Goal: Information Seeking & Learning: Check status

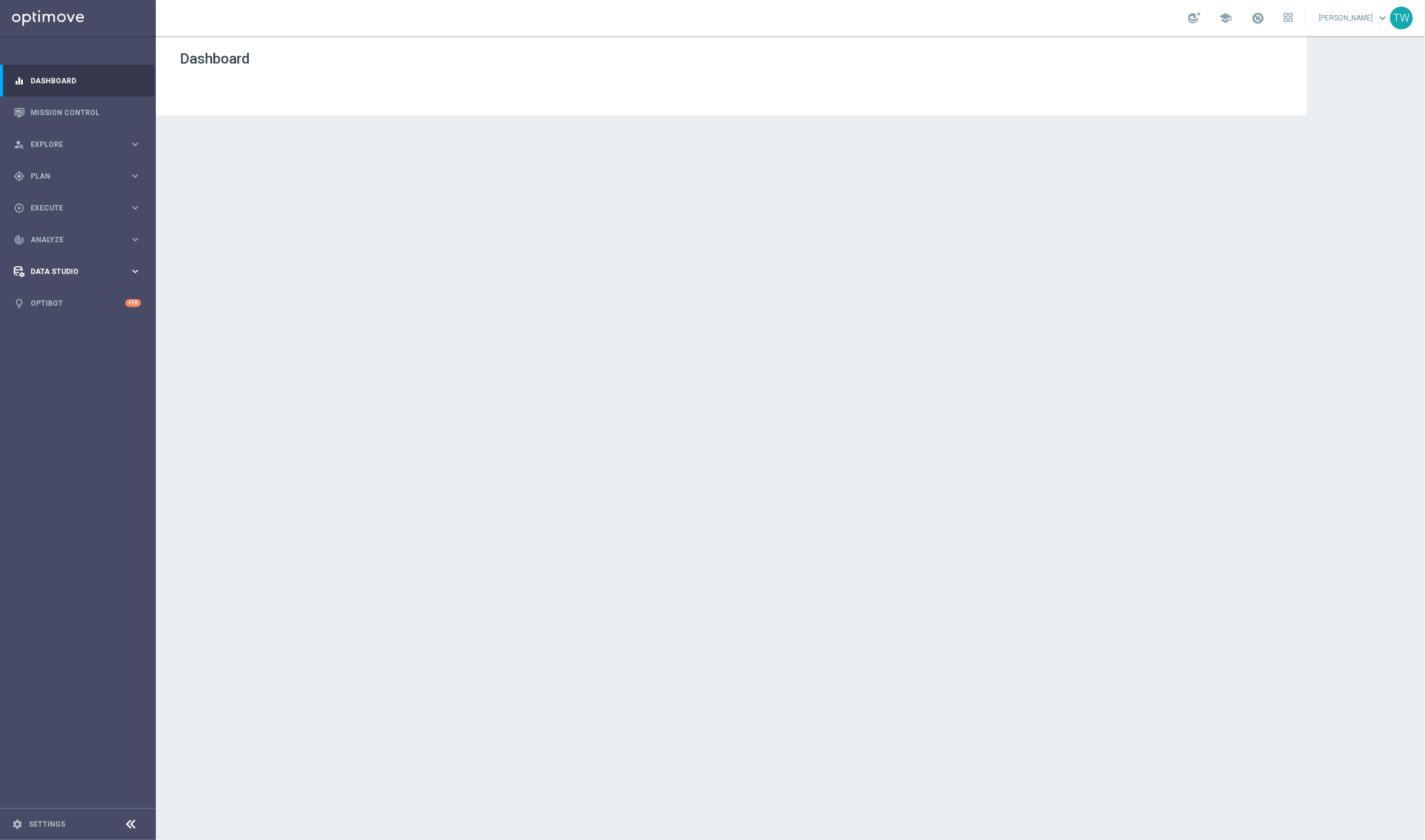
click at [58, 256] on div "Data Studio keyboard_arrow_right" at bounding box center [77, 271] width 155 height 32
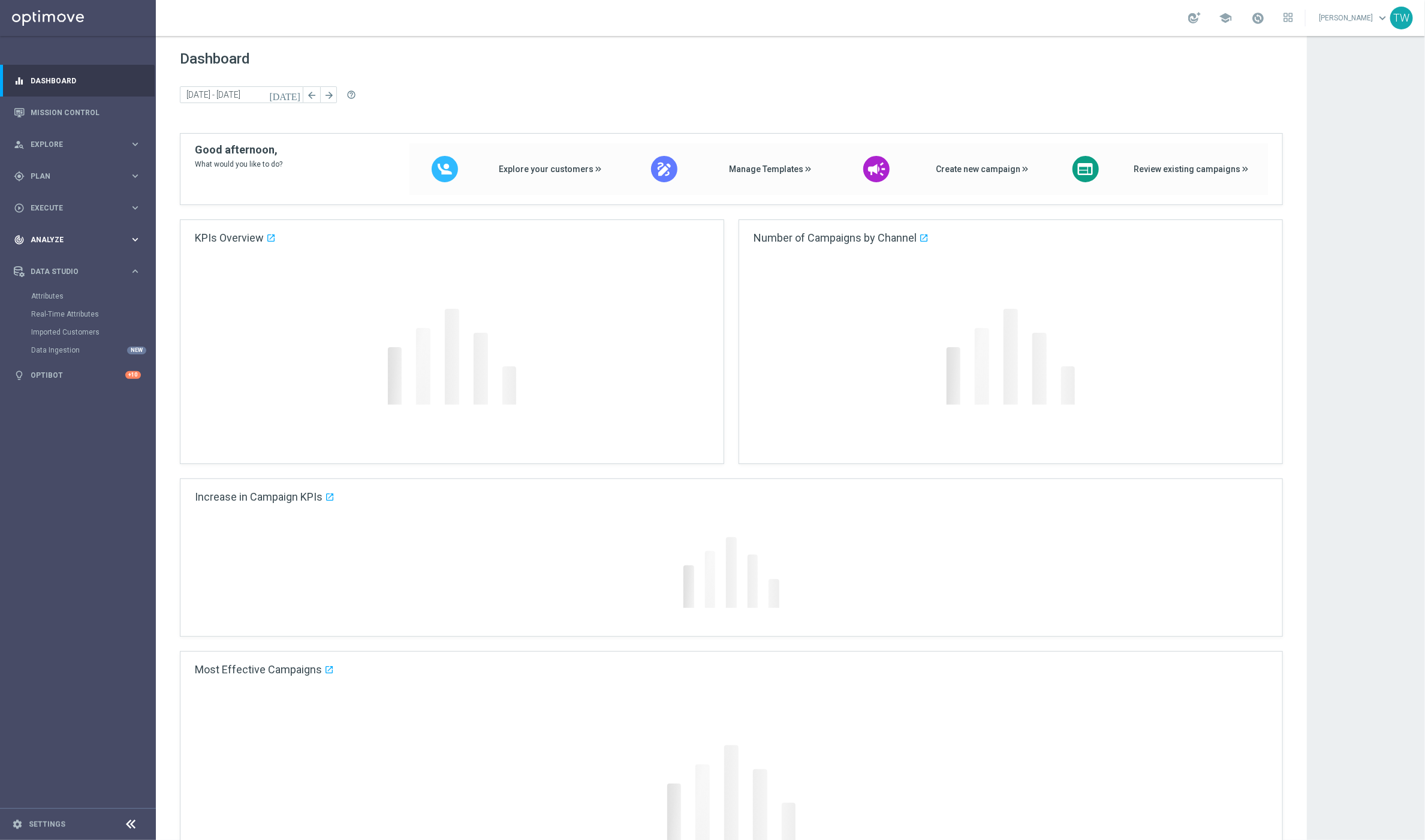
click at [61, 244] on div "track_changes Analyze" at bounding box center [72, 240] width 116 height 11
click at [62, 260] on link "Customer 360" at bounding box center [79, 264] width 94 height 9
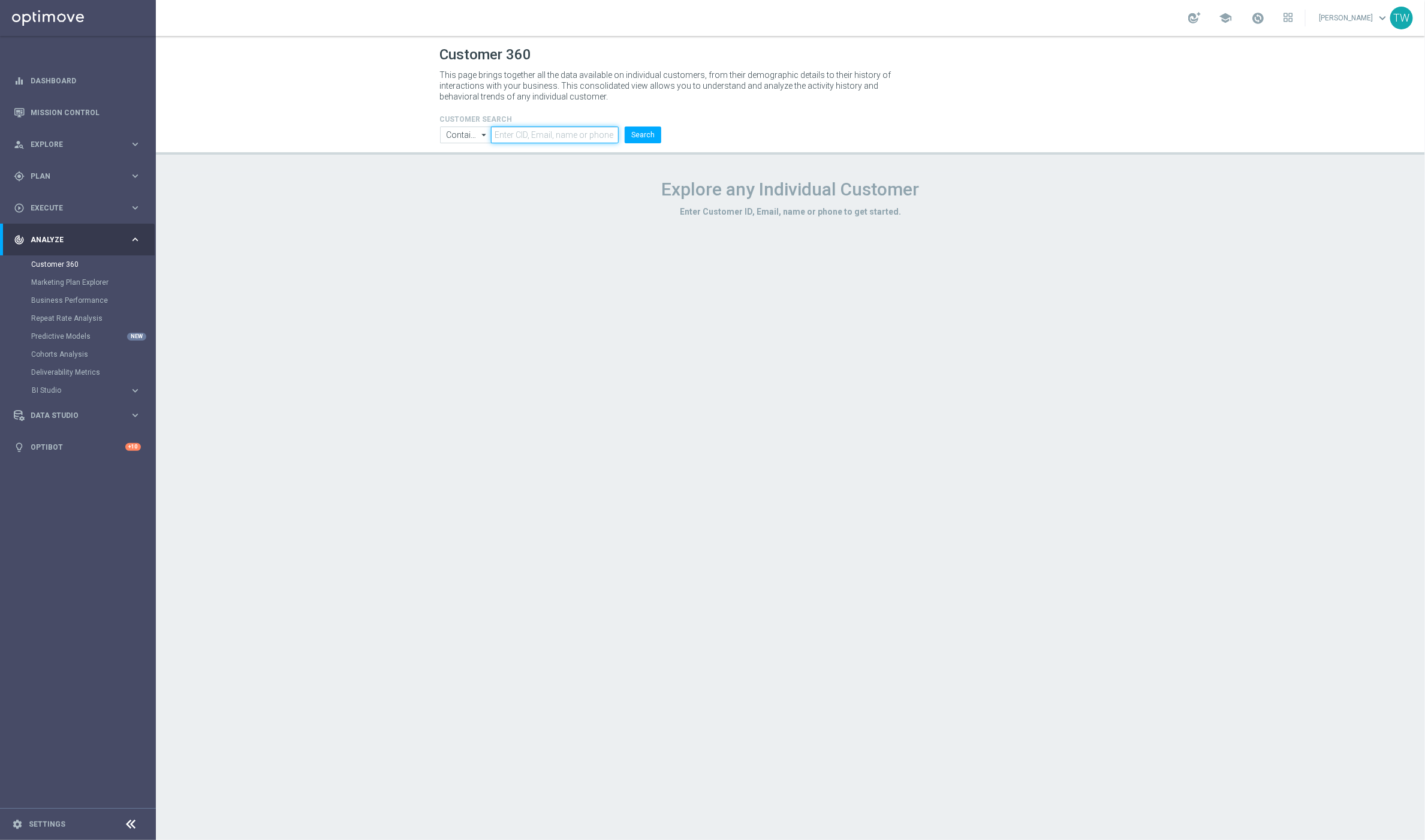
click at [551, 135] on input "text" at bounding box center [555, 135] width 128 height 17
paste input "21155918"
type input "21155918"
click at [651, 130] on button "Search" at bounding box center [643, 135] width 37 height 17
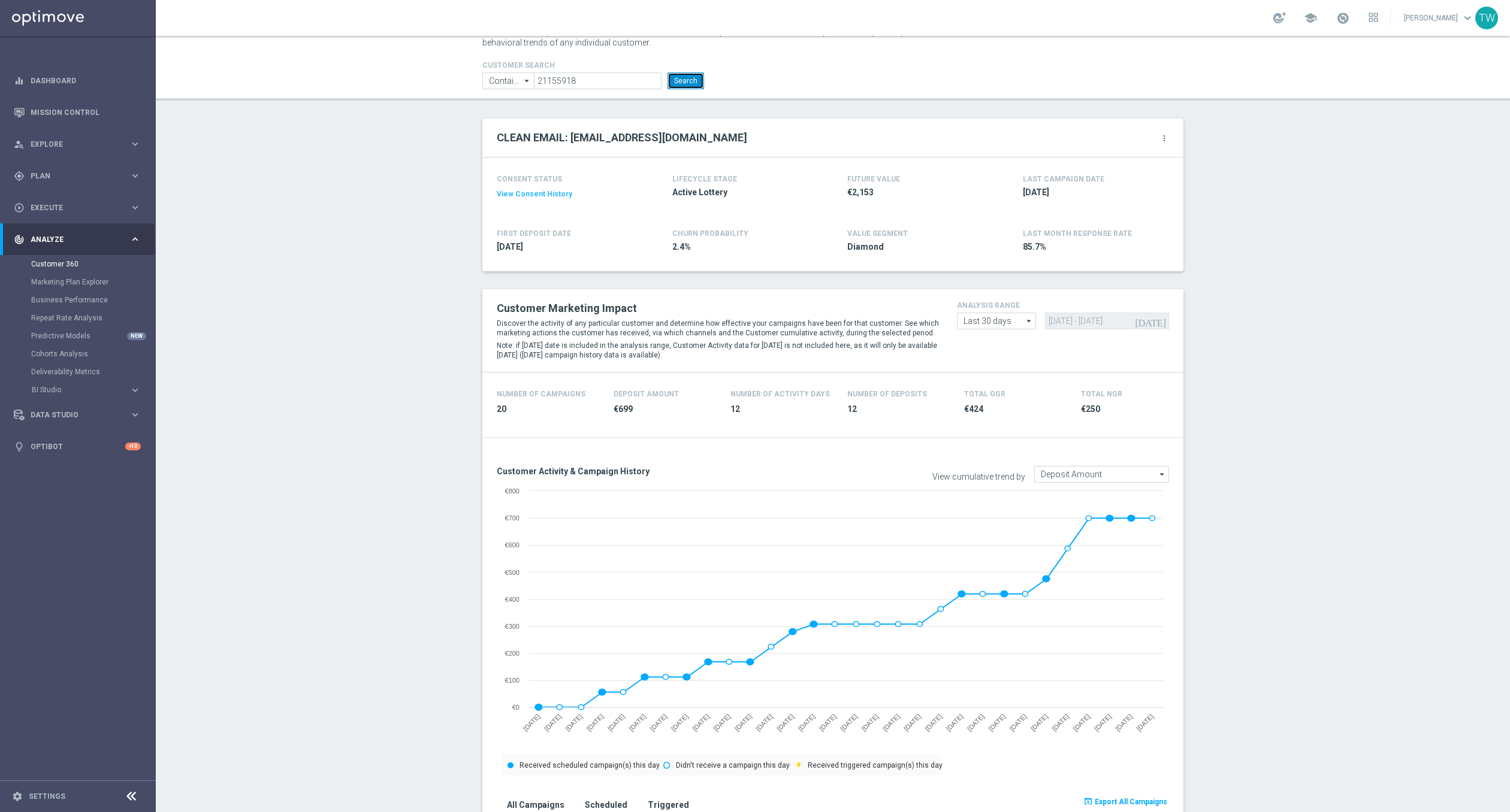
scroll to position [54, 0]
